Goal: Transaction & Acquisition: Purchase product/service

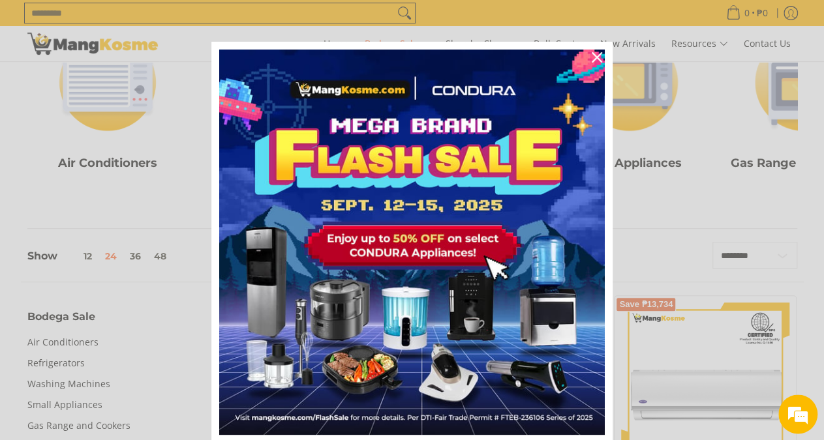
scroll to position [213, 0]
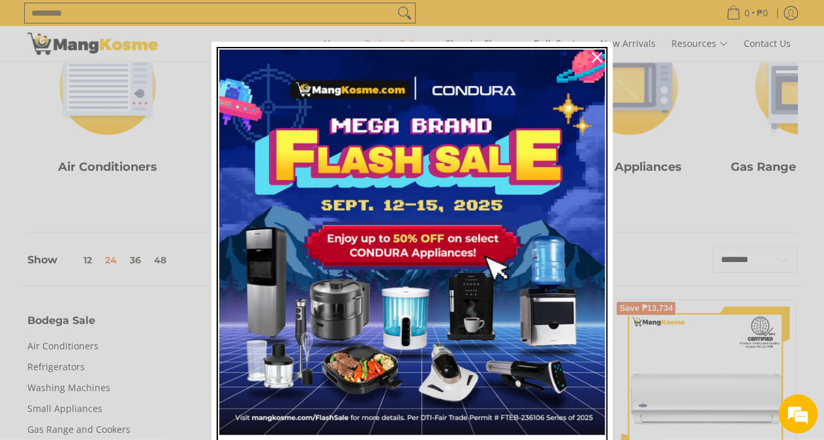
click at [405, 243] on img "Marketing offer form" at bounding box center [411, 242] width 385 height 385
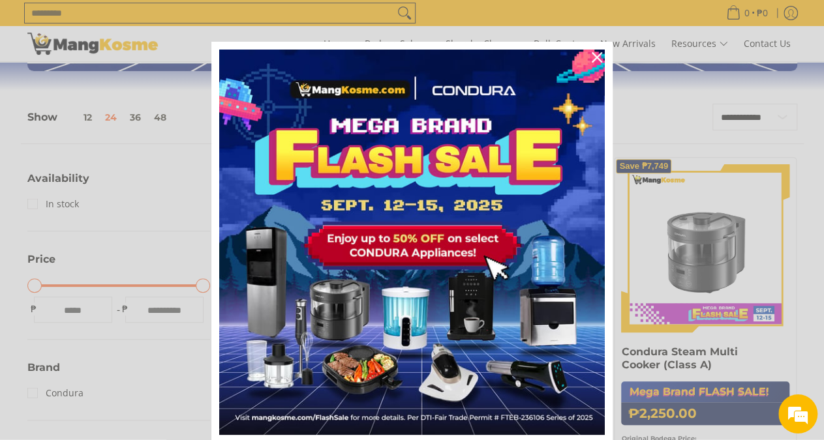
scroll to position [173, 0]
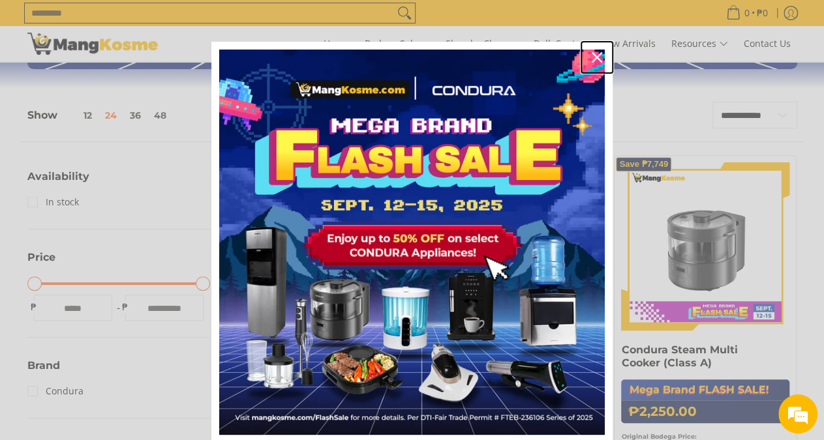
click at [586, 52] on div "Close" at bounding box center [596, 57] width 21 height 21
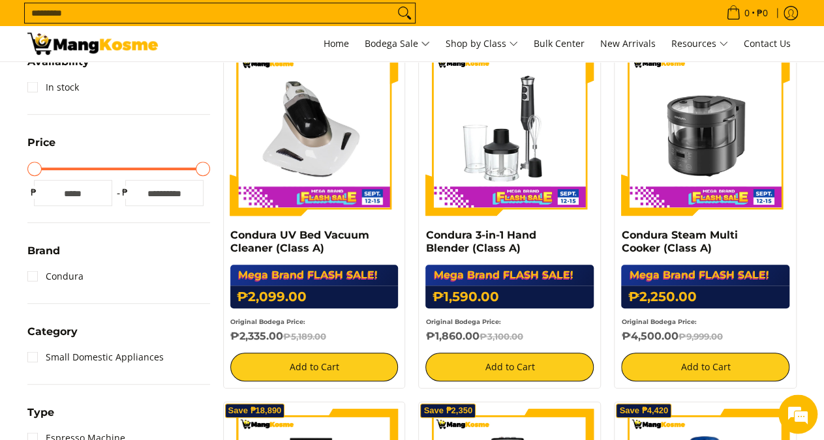
scroll to position [284, 0]
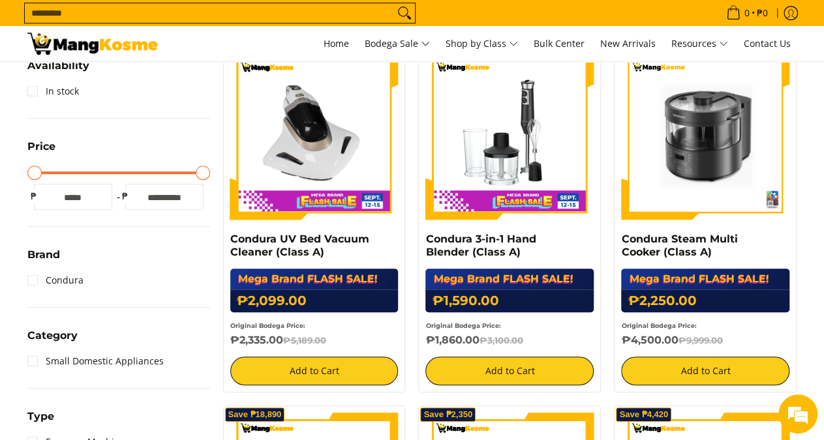
click at [747, 146] on img at bounding box center [705, 136] width 168 height 168
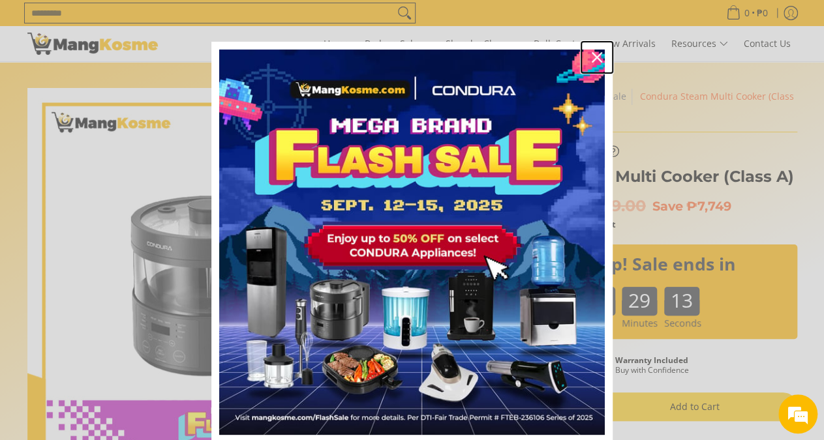
click at [591, 61] on icon "close icon" at bounding box center [596, 57] width 10 height 10
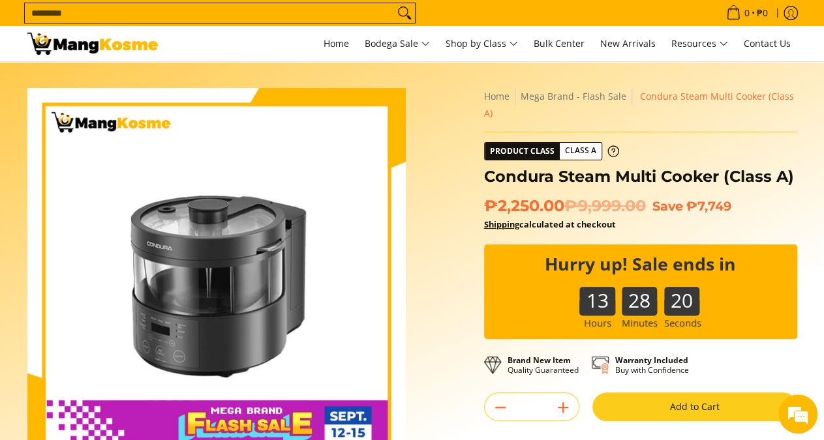
click at [453, 122] on div "Skip to Main Content Enable zoom Disable zoom Enable zoom Disable zoom Enable z…" at bounding box center [412, 371] width 782 height 567
